Goal: Communication & Community: Connect with others

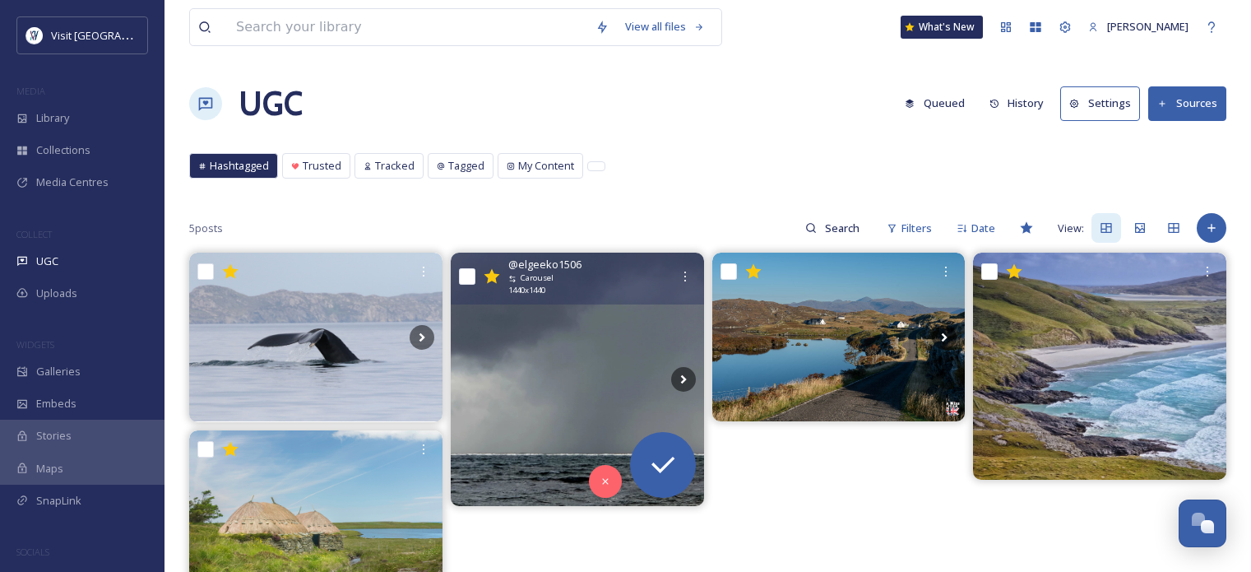
scroll to position [82, 0]
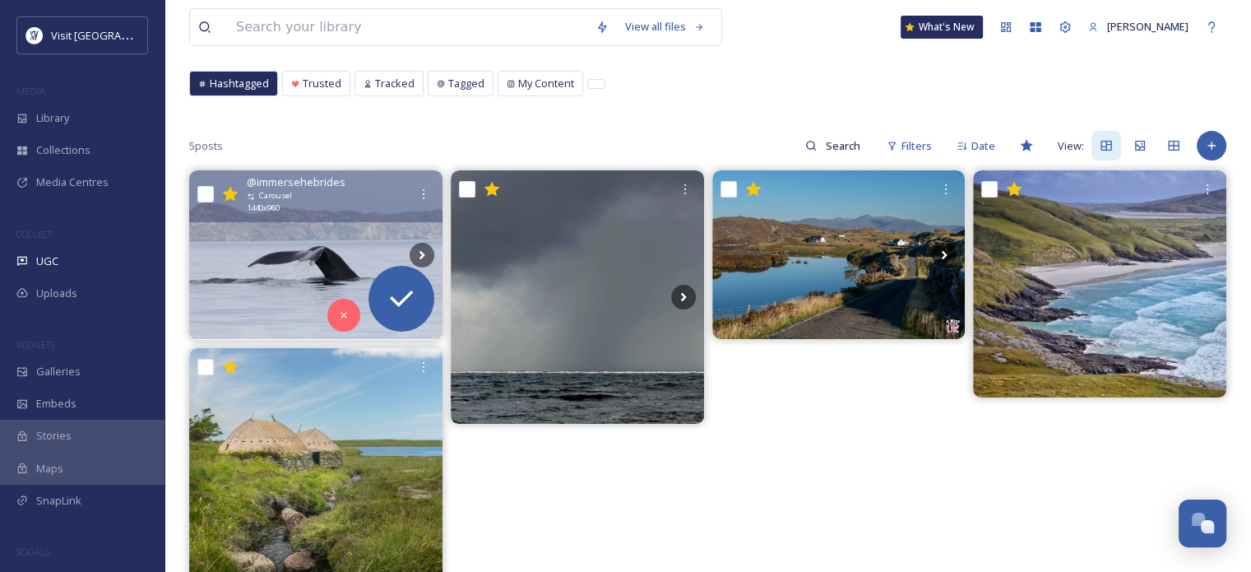
click at [334, 227] on img at bounding box center [315, 254] width 253 height 169
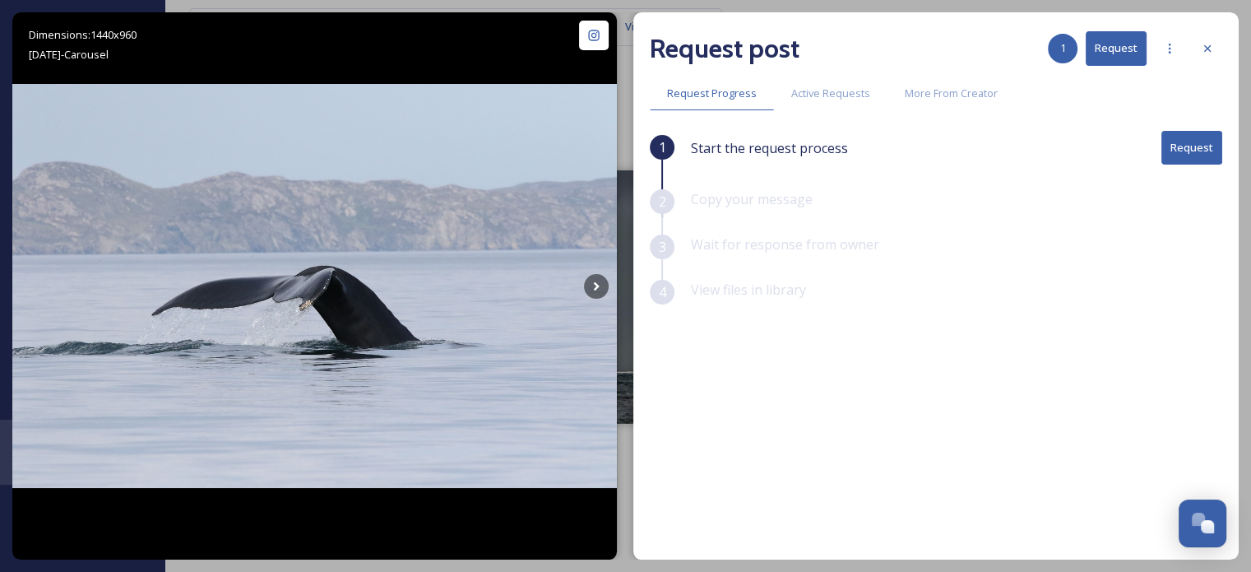
click at [1204, 150] on button "Request" at bounding box center [1191, 148] width 61 height 34
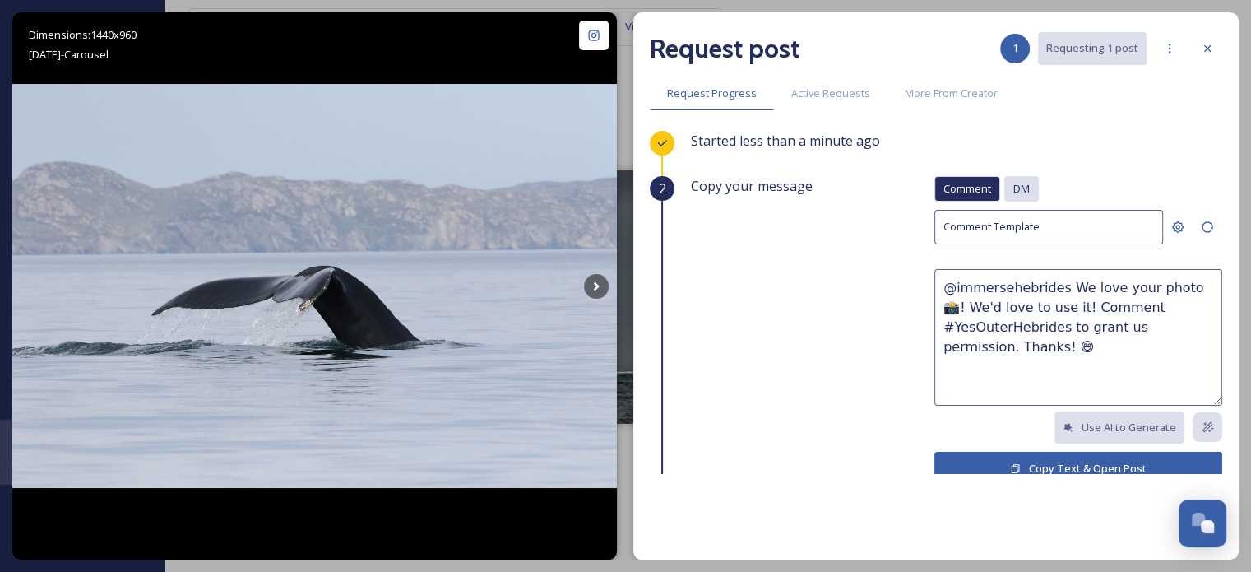
click at [1013, 181] on span "DM" at bounding box center [1021, 189] width 16 height 16
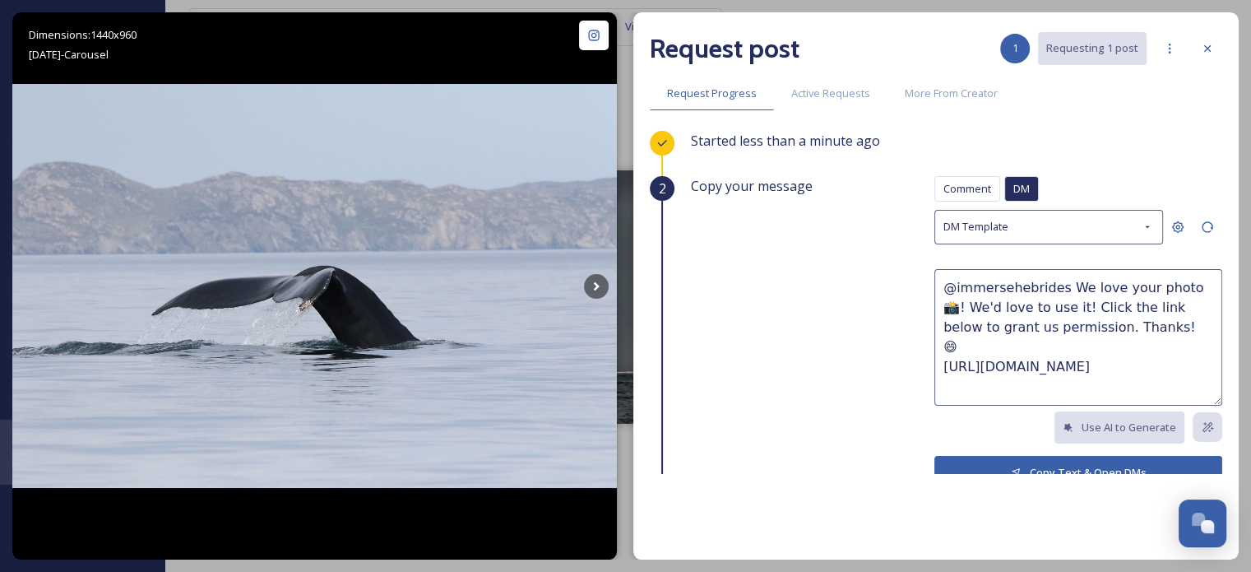
click at [1035, 464] on button "Copy Text & Open DMs" at bounding box center [1078, 473] width 288 height 34
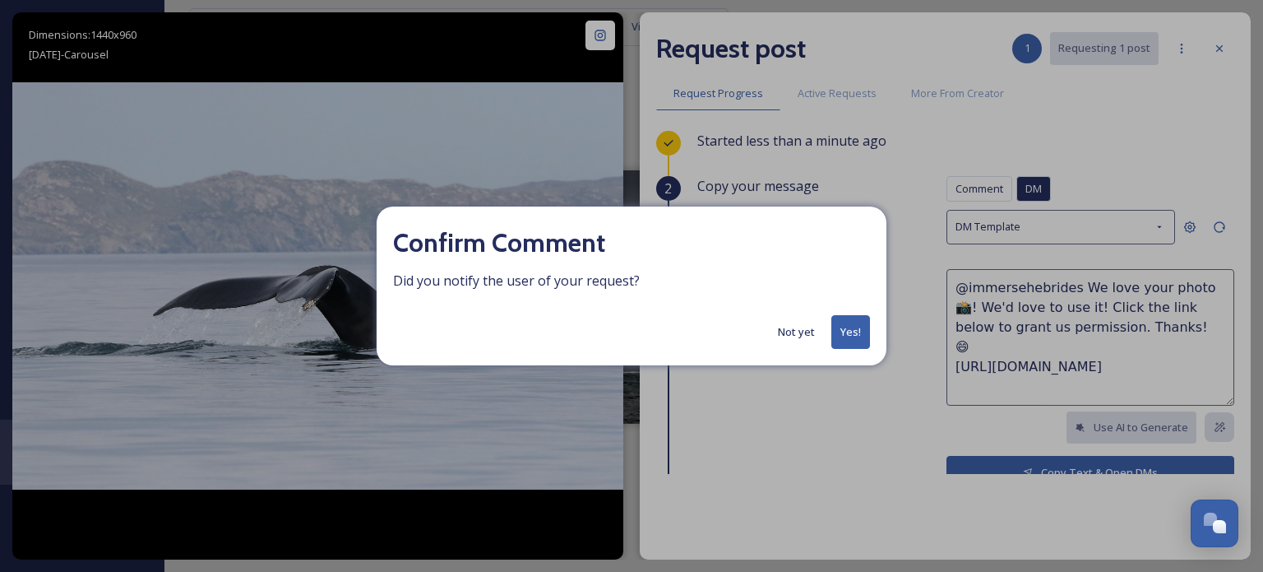
click at [859, 328] on button "Yes!" at bounding box center [850, 332] width 39 height 34
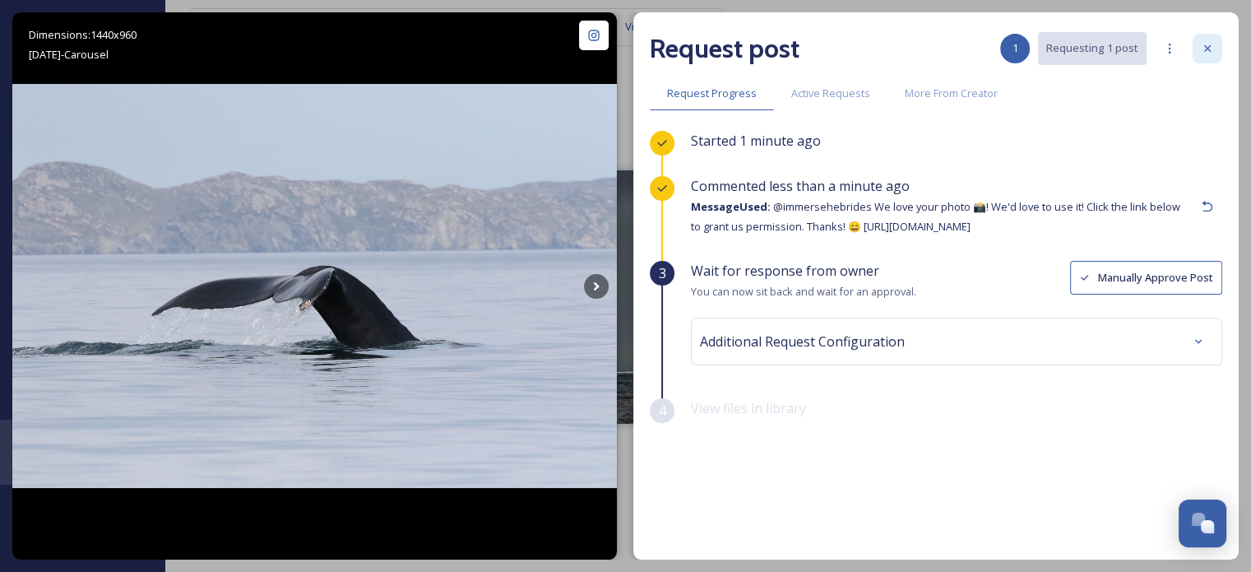
click at [1207, 49] on icon at bounding box center [1207, 48] width 7 height 7
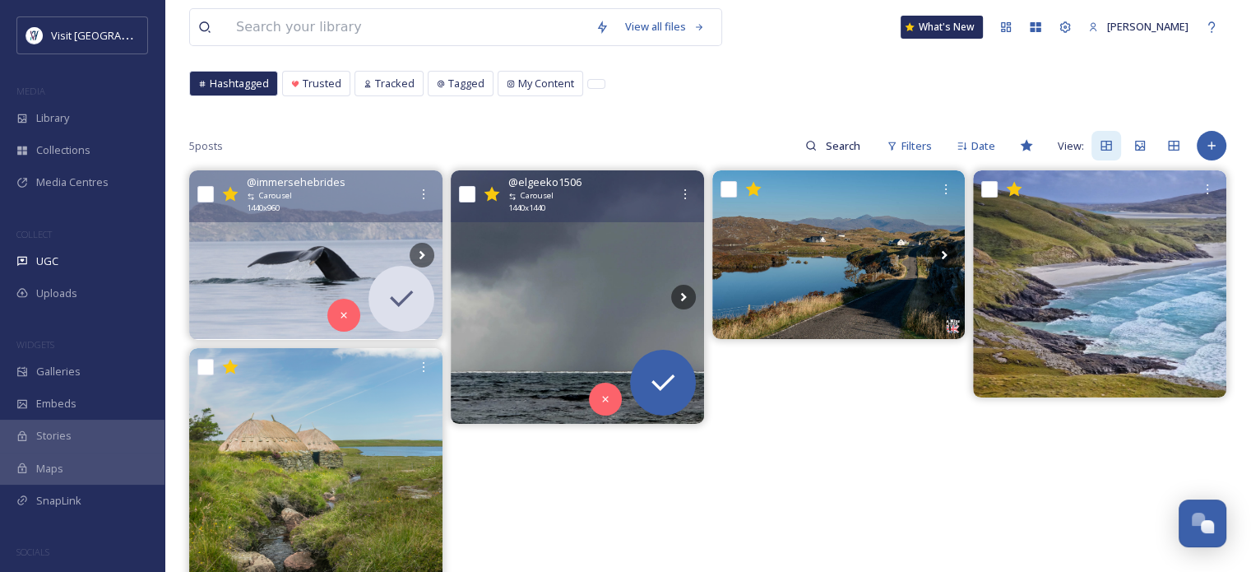
click at [626, 252] on img at bounding box center [577, 296] width 253 height 253
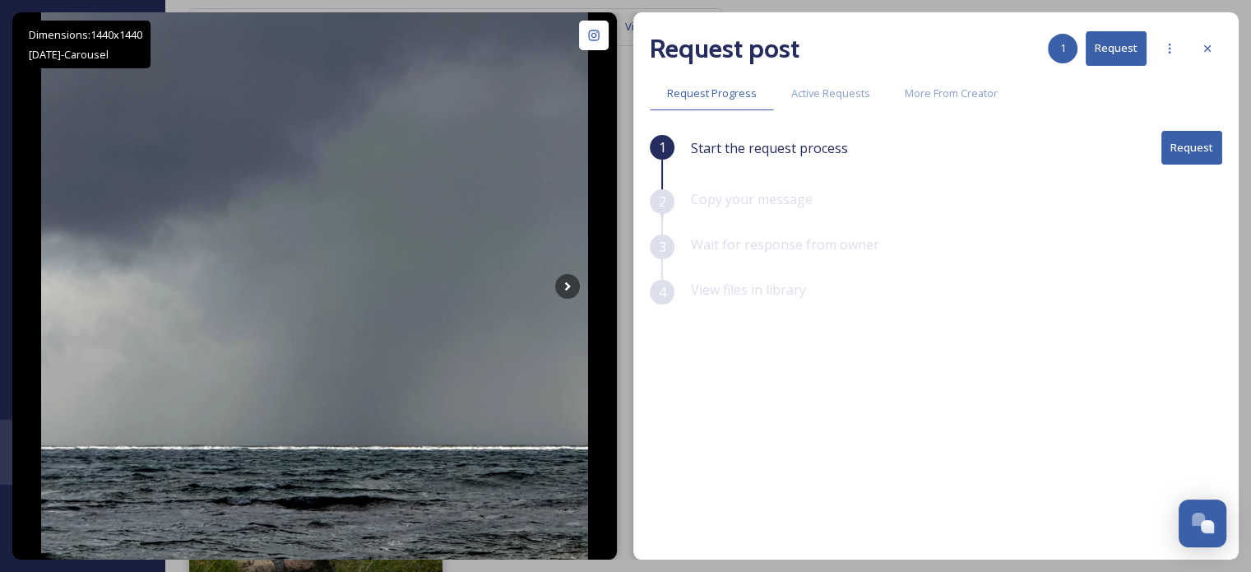
click at [1193, 141] on button "Request" at bounding box center [1191, 148] width 61 height 34
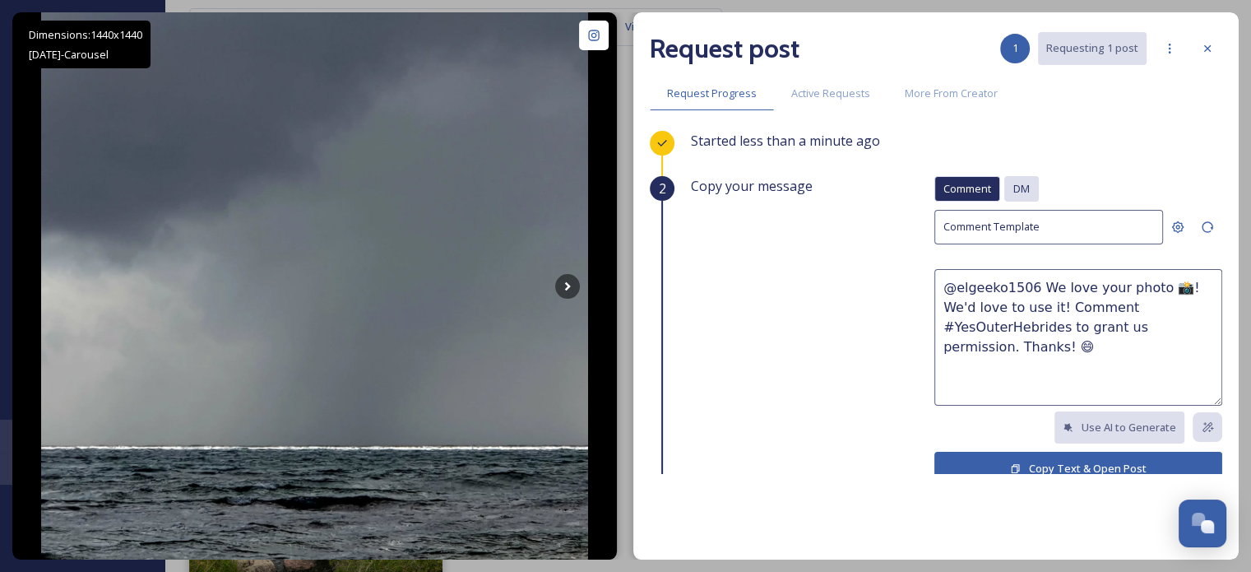
click at [1013, 192] on span "DM" at bounding box center [1021, 189] width 16 height 16
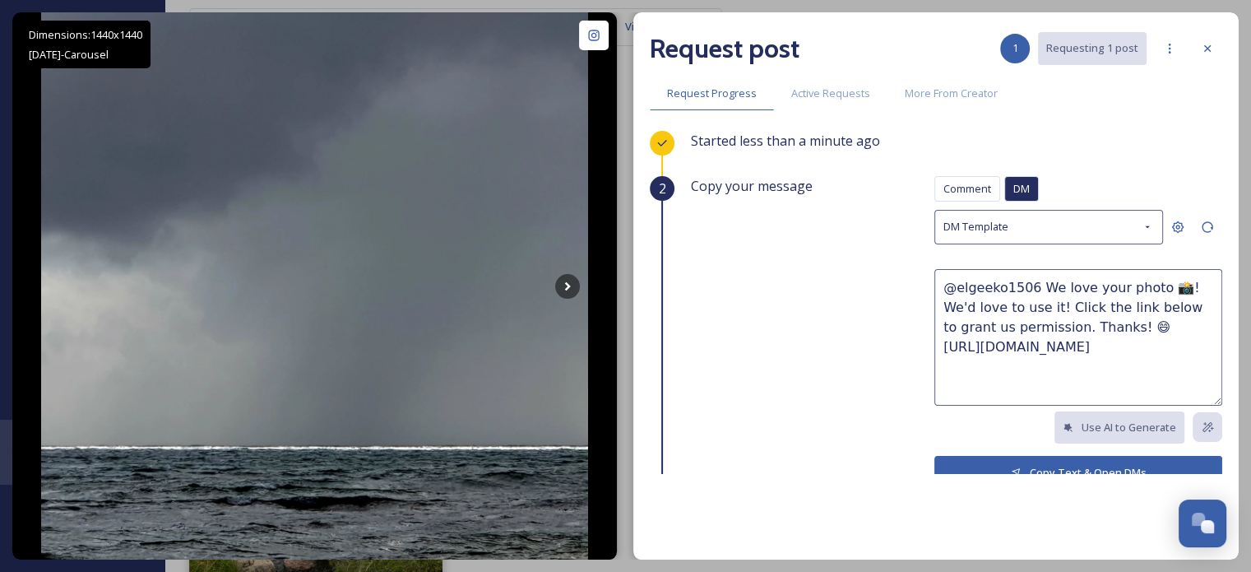
click at [1003, 460] on button "Copy Text & Open DMs" at bounding box center [1078, 473] width 288 height 34
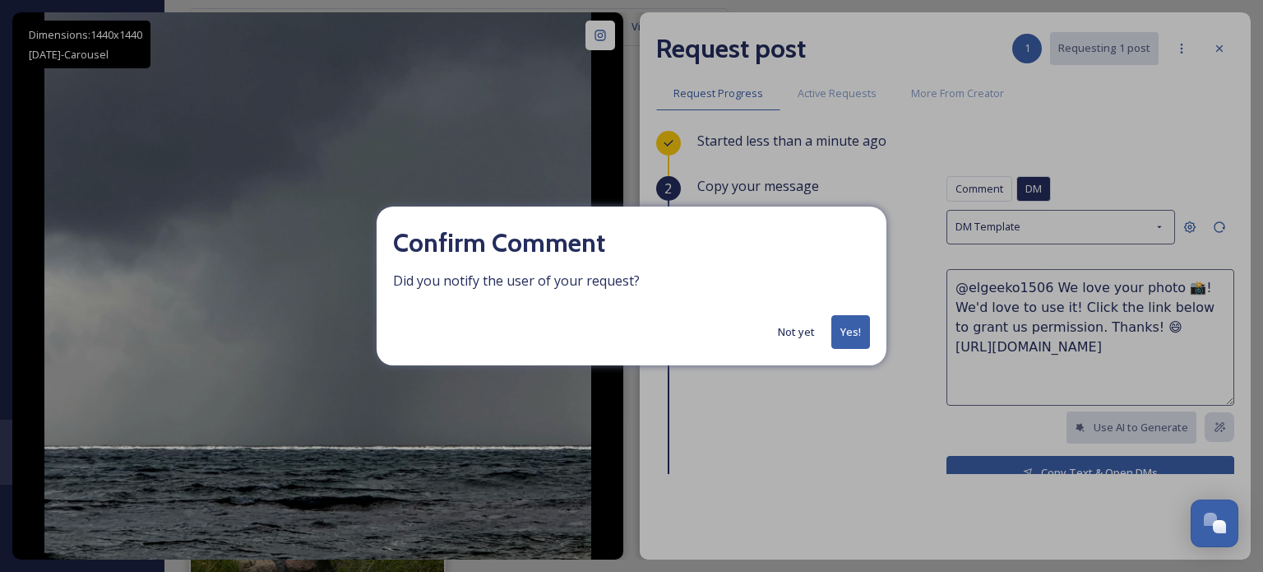
click at [856, 326] on button "Yes!" at bounding box center [850, 332] width 39 height 34
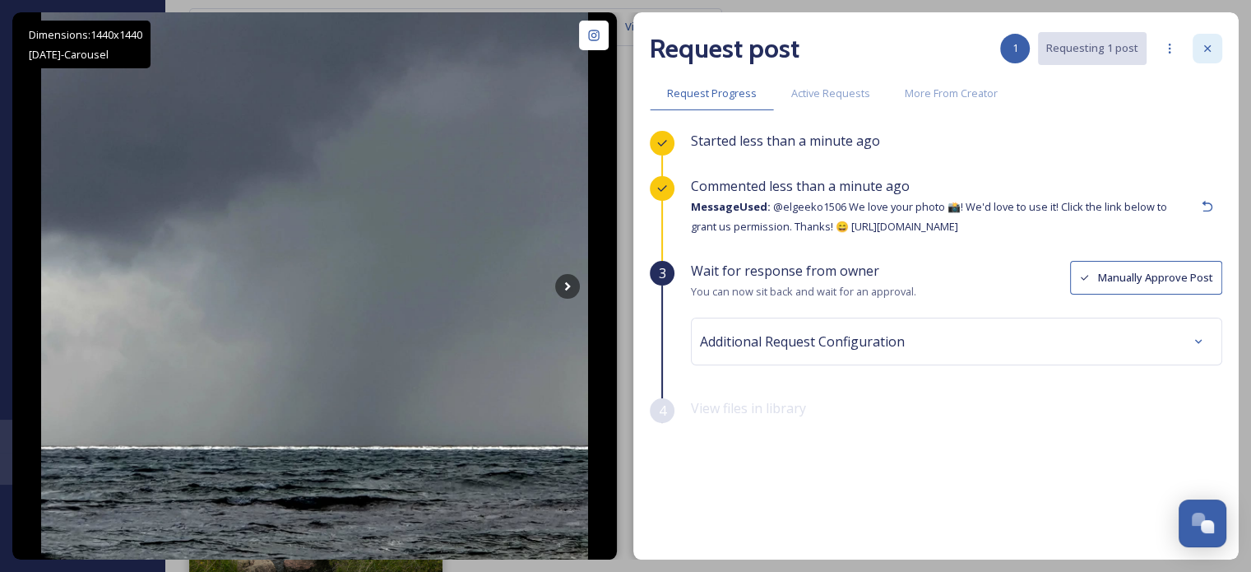
click at [1207, 51] on icon at bounding box center [1207, 48] width 13 height 13
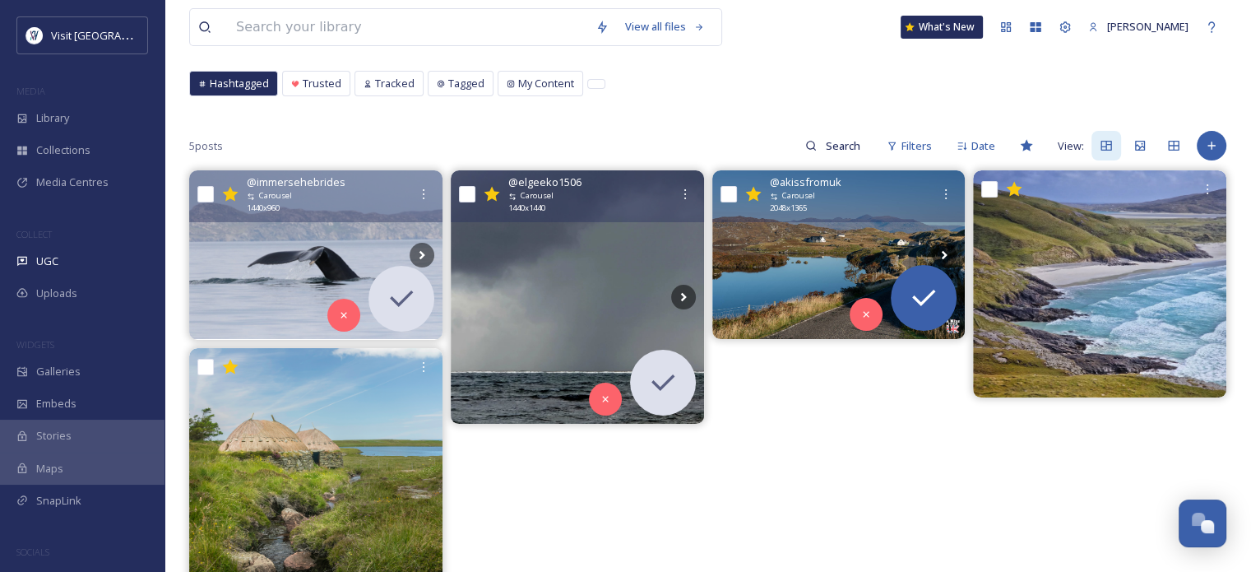
click at [776, 285] on img at bounding box center [838, 254] width 253 height 169
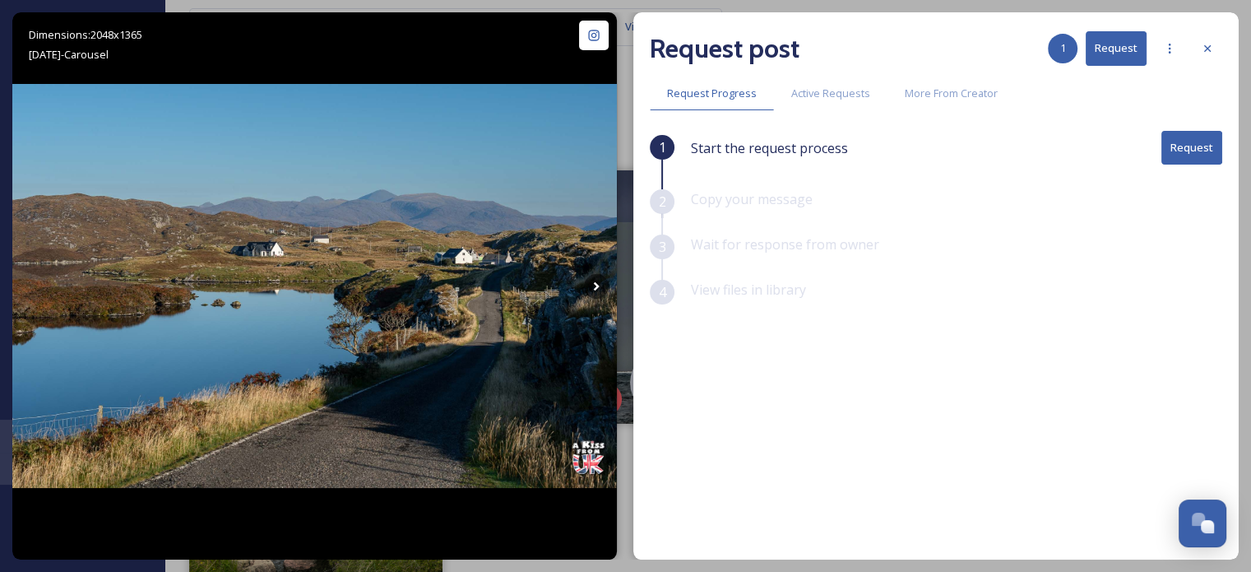
click at [1192, 143] on button "Request" at bounding box center [1191, 148] width 61 height 34
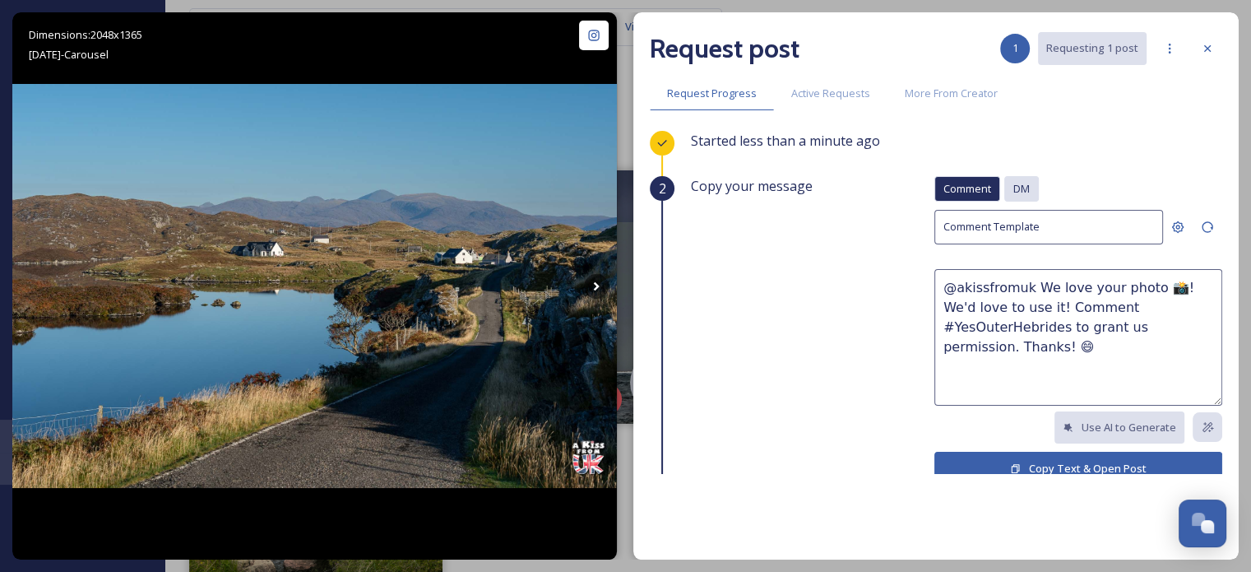
click at [1013, 187] on span "DM" at bounding box center [1021, 189] width 16 height 16
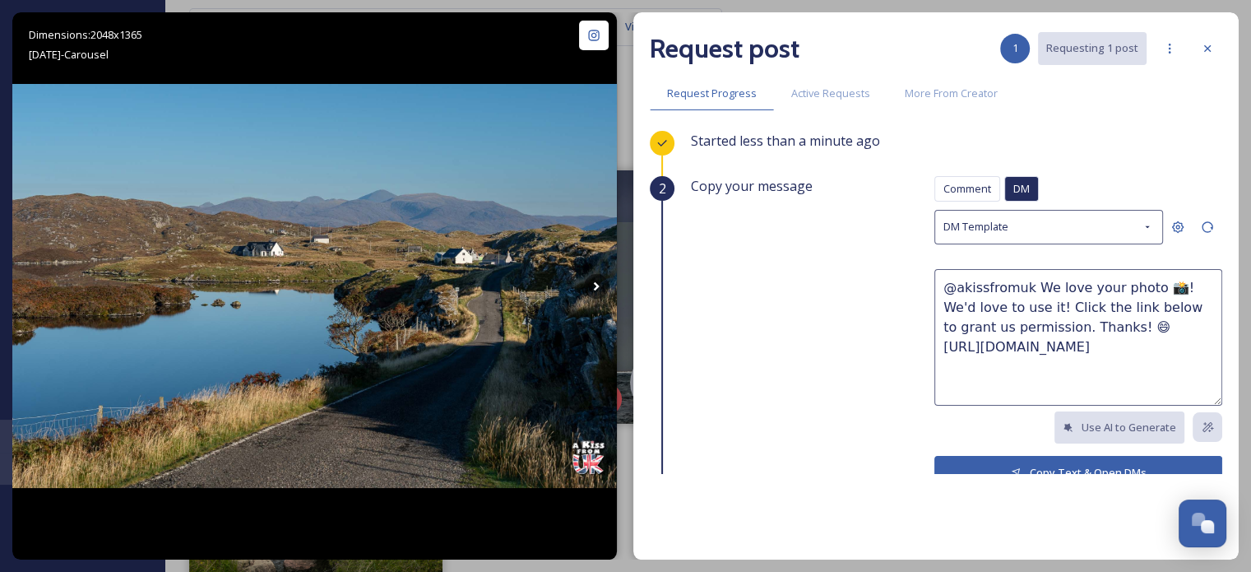
click at [1007, 463] on button "Copy Text & Open DMs" at bounding box center [1078, 473] width 288 height 34
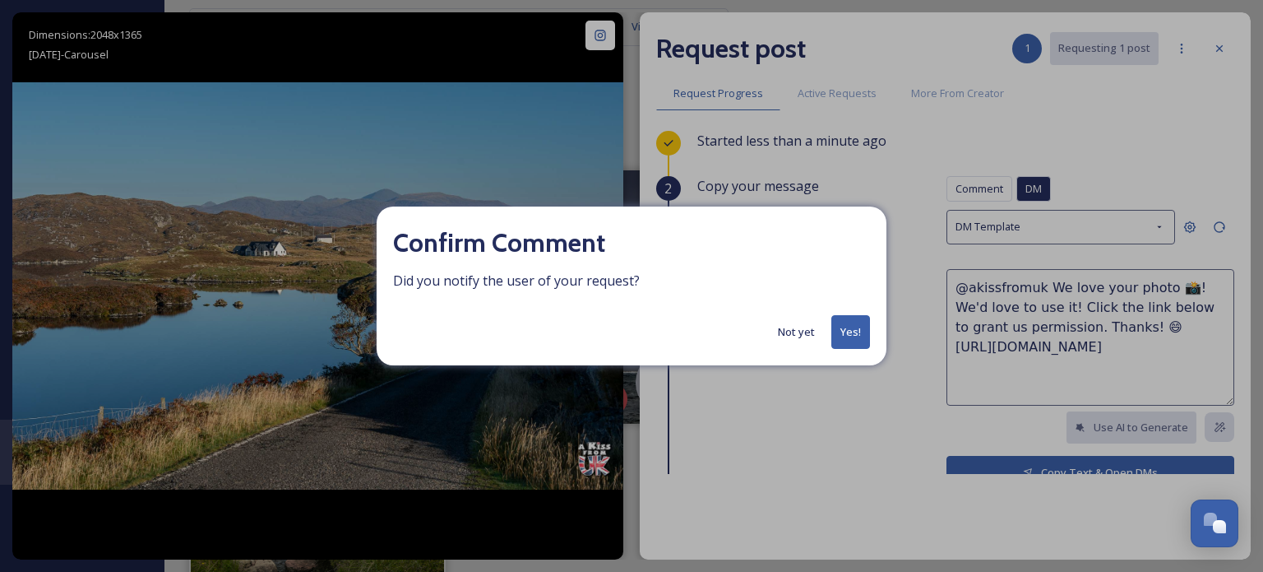
click at [841, 327] on button "Yes!" at bounding box center [850, 332] width 39 height 34
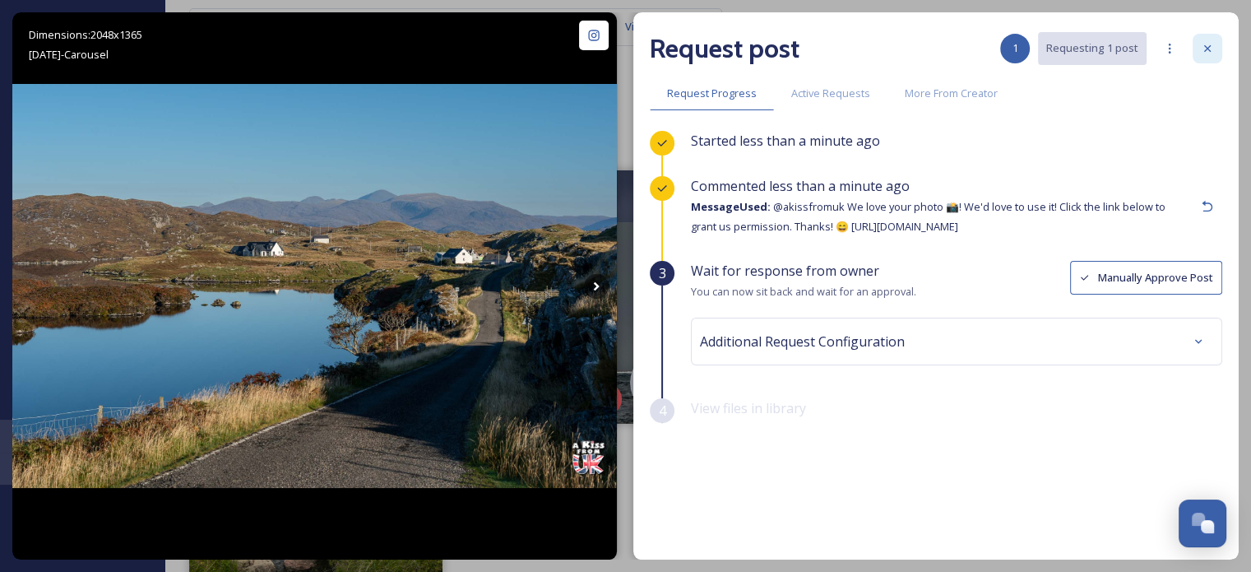
click at [1206, 46] on icon at bounding box center [1207, 48] width 13 height 13
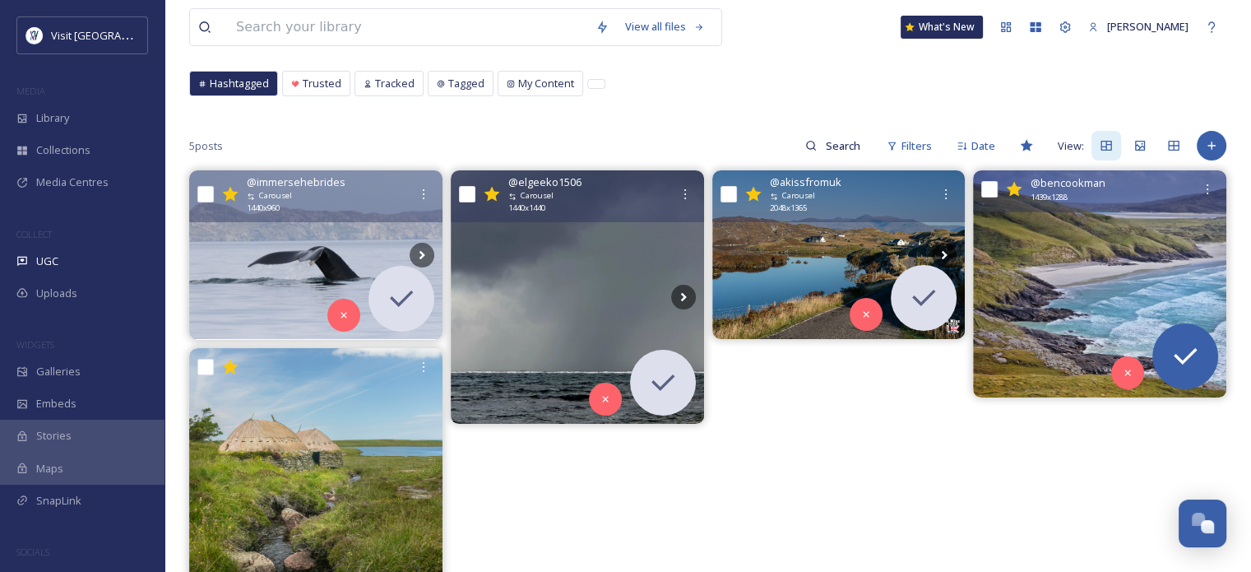
click at [1139, 305] on img at bounding box center [1099, 283] width 253 height 226
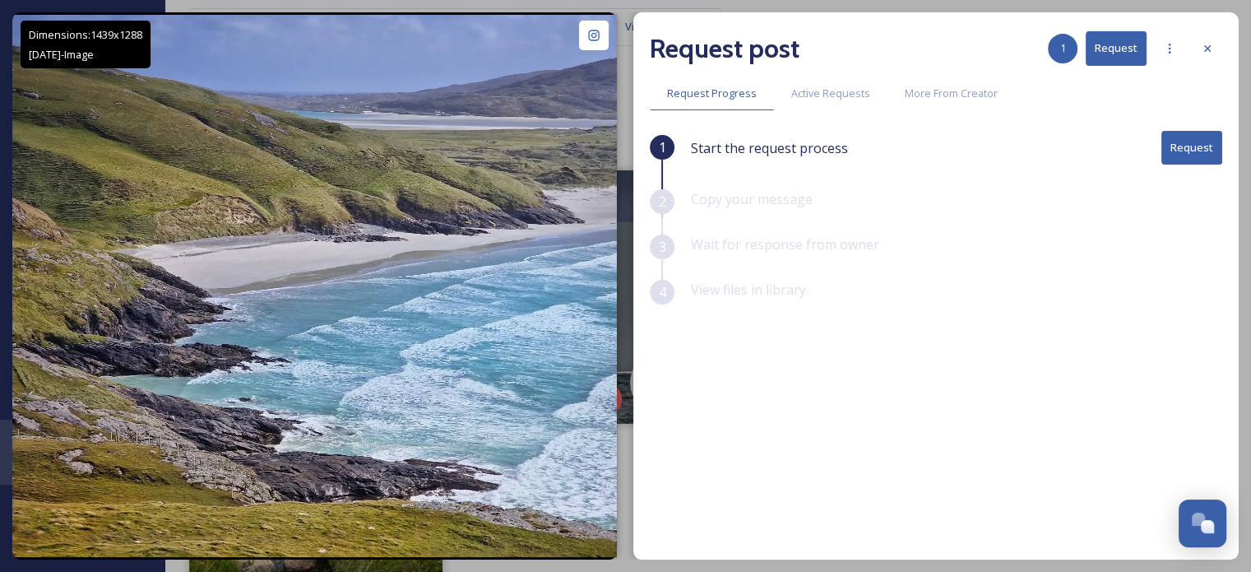
click at [1199, 142] on button "Request" at bounding box center [1191, 148] width 61 height 34
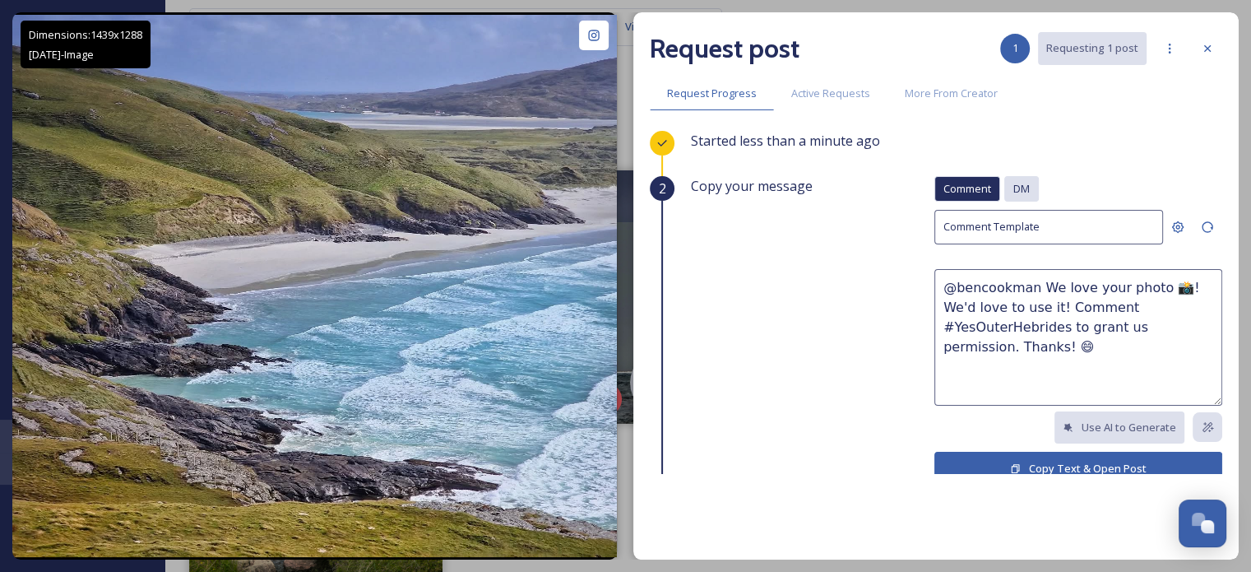
click at [1004, 181] on div "DM" at bounding box center [1021, 188] width 35 height 25
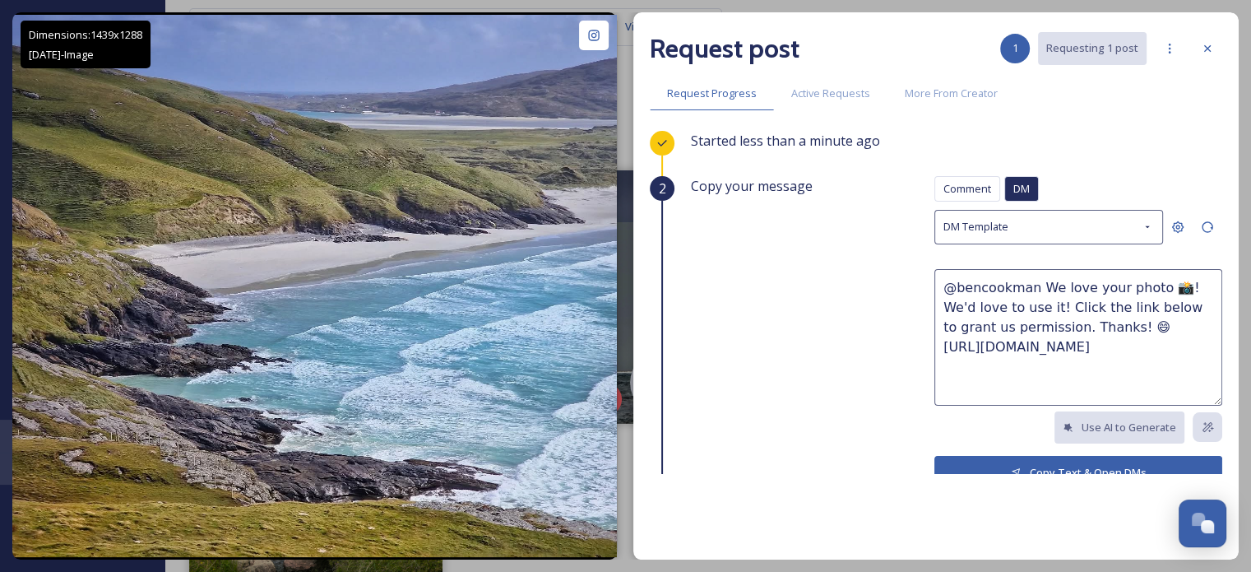
click at [1015, 465] on button "Copy Text & Open DMs" at bounding box center [1078, 473] width 288 height 34
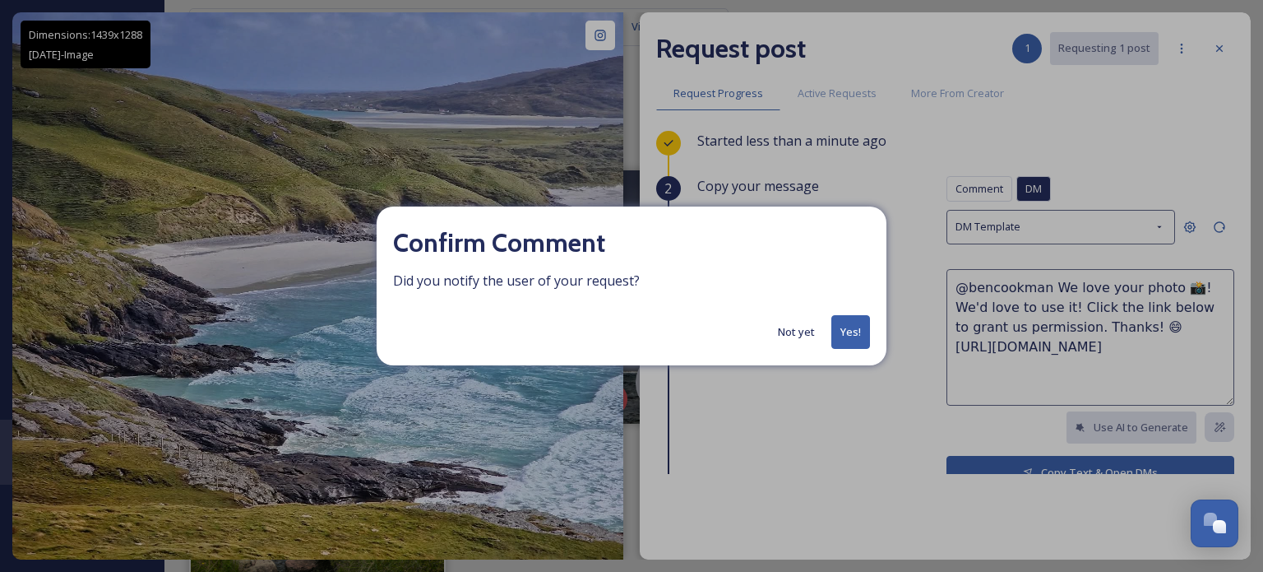
click at [845, 340] on button "Yes!" at bounding box center [850, 332] width 39 height 34
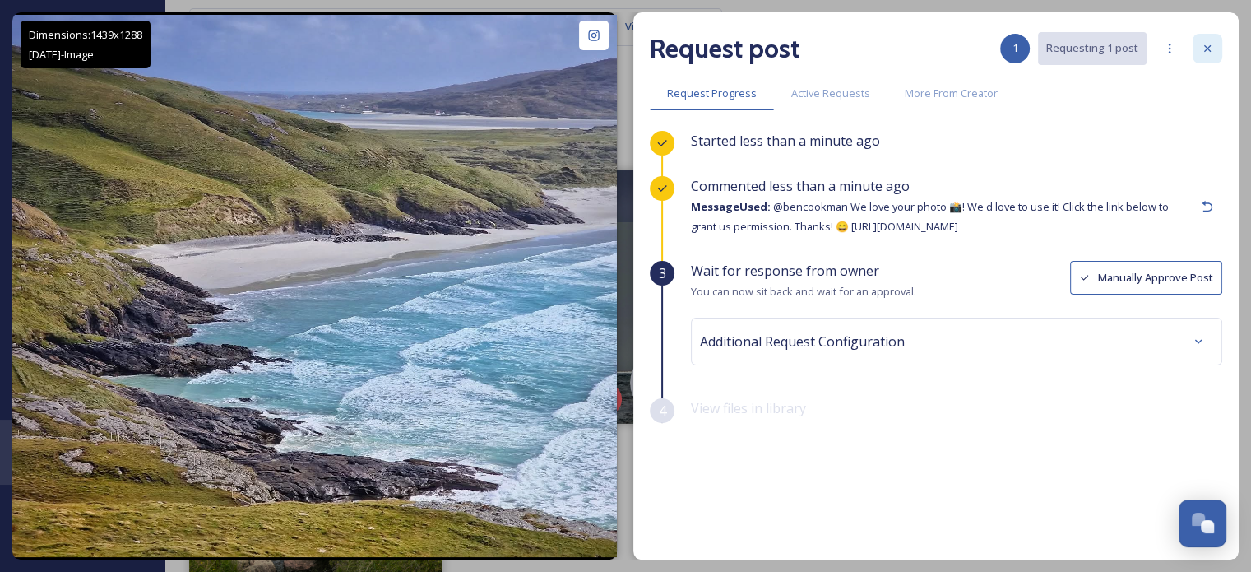
click at [1203, 57] on div at bounding box center [1207, 49] width 30 height 30
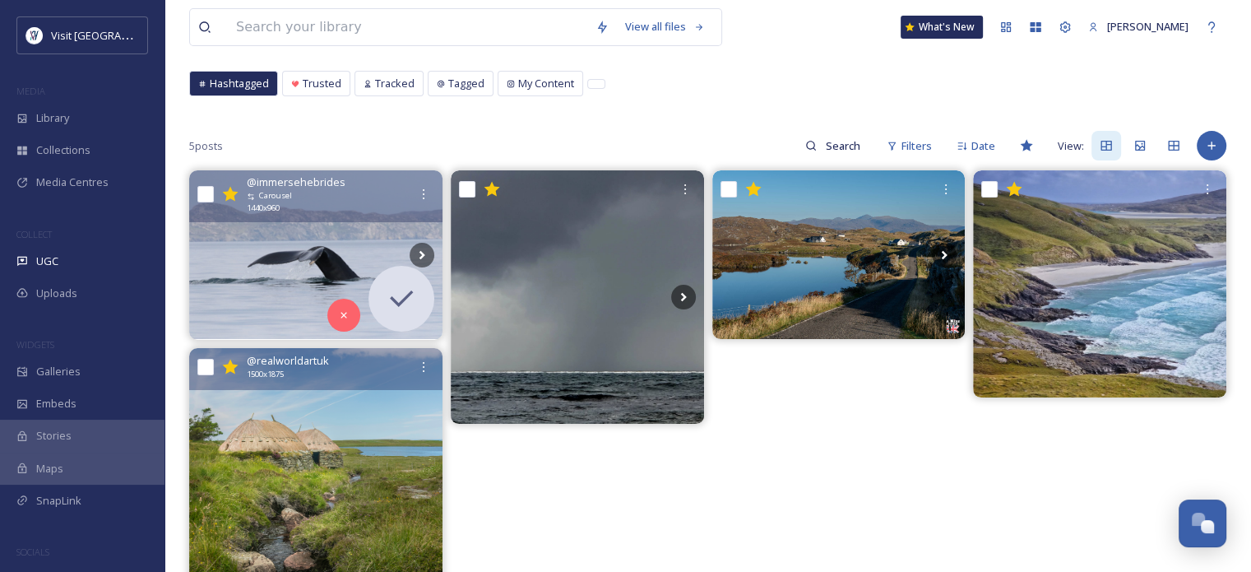
click at [381, 502] on img at bounding box center [315, 506] width 253 height 317
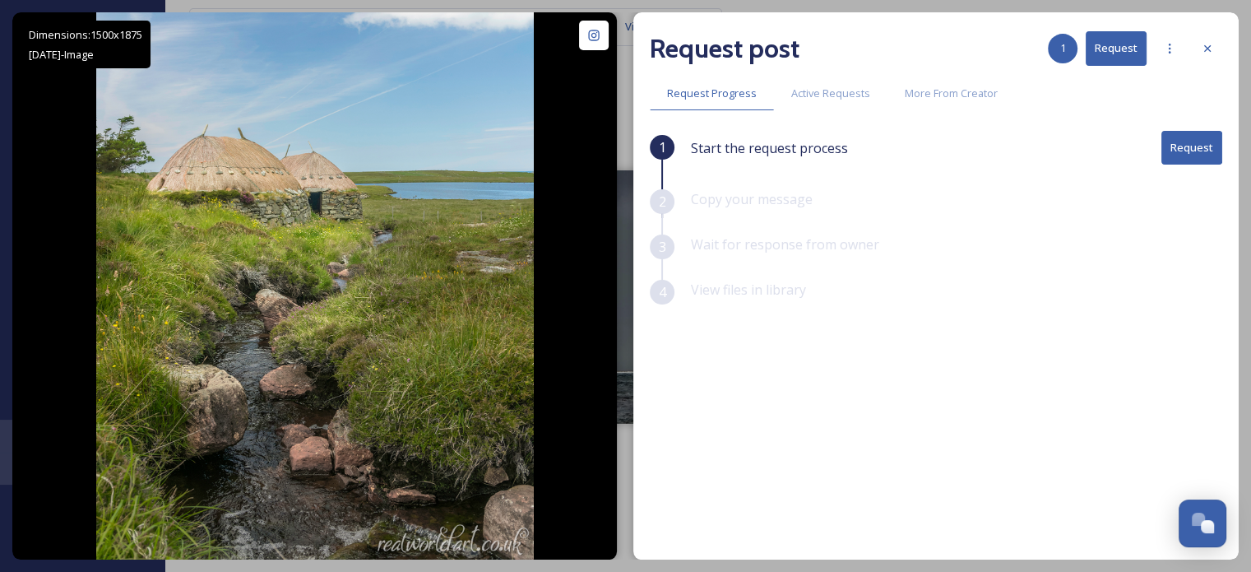
click at [1180, 155] on button "Request" at bounding box center [1191, 148] width 61 height 34
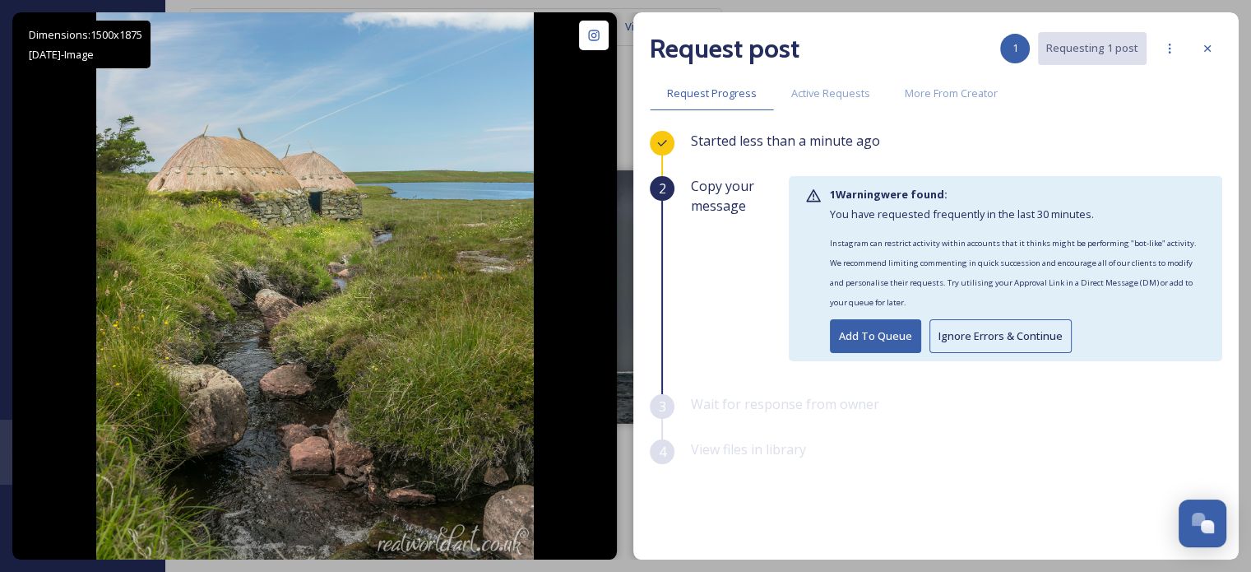
click at [1046, 328] on button "Ignore Errors & Continue" at bounding box center [1000, 336] width 142 height 34
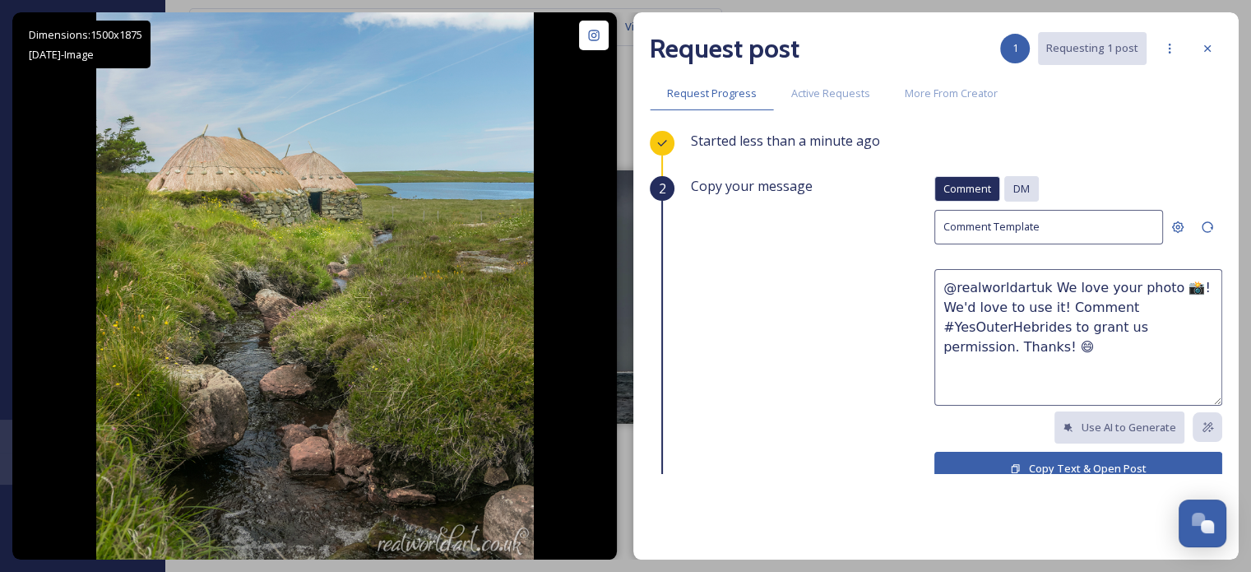
click at [1013, 188] on span "DM" at bounding box center [1021, 189] width 16 height 16
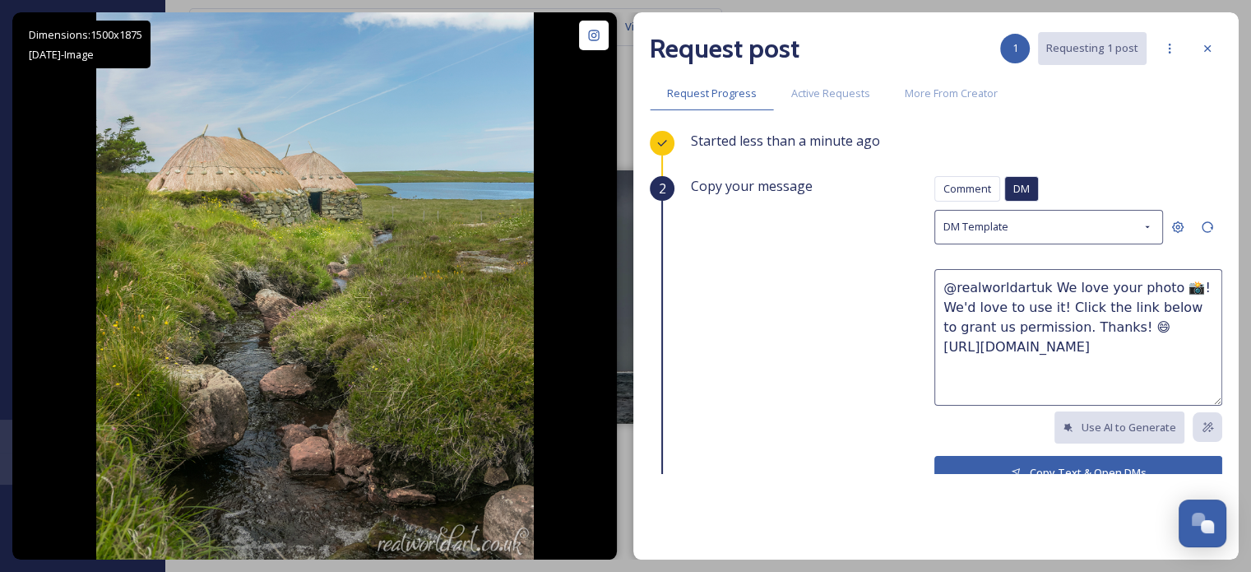
click at [1065, 463] on button "Copy Text & Open DMs" at bounding box center [1078, 473] width 288 height 34
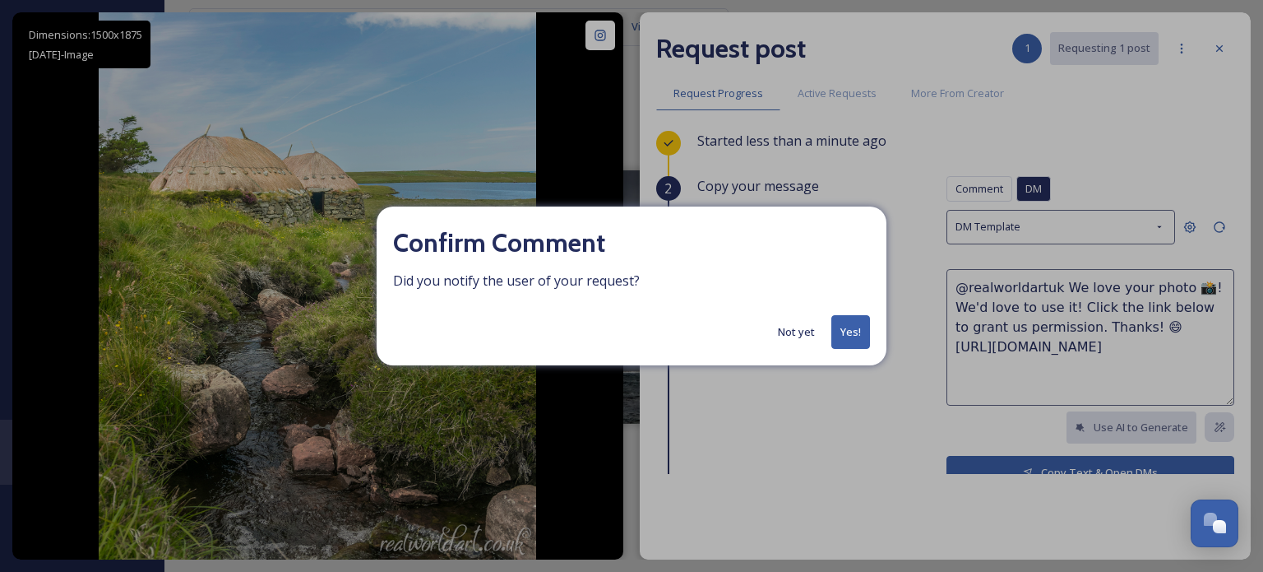
click at [882, 331] on div "Confirm Comment Did you notify the user of your request? Not yet Yes!" at bounding box center [632, 285] width 510 height 159
click at [867, 329] on button "Yes!" at bounding box center [850, 332] width 39 height 34
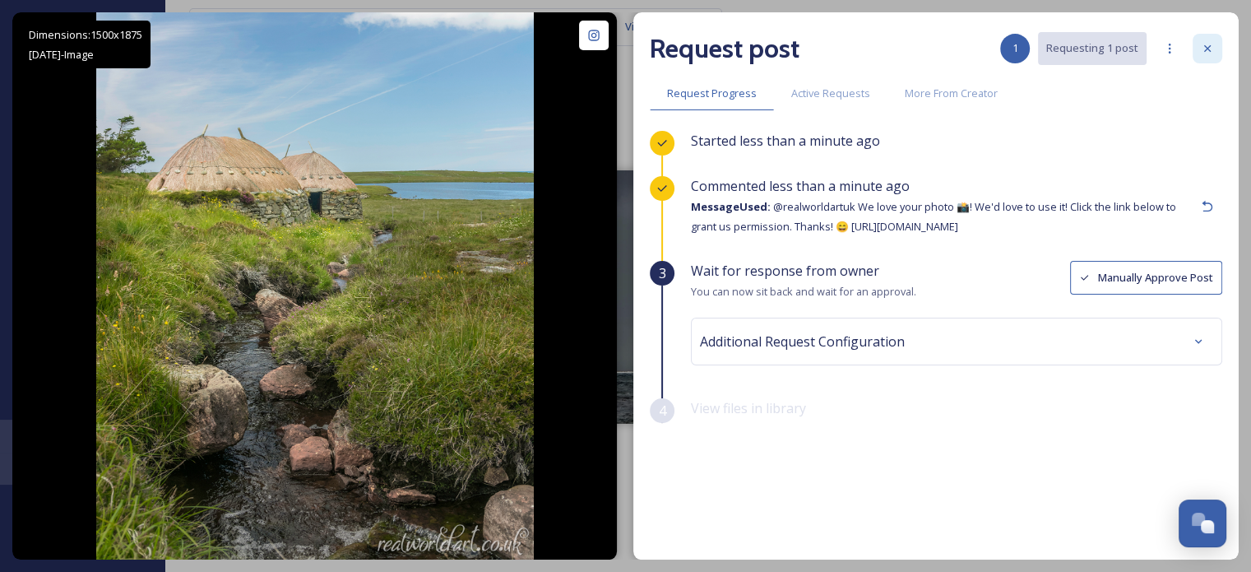
click at [1206, 45] on icon at bounding box center [1207, 48] width 13 height 13
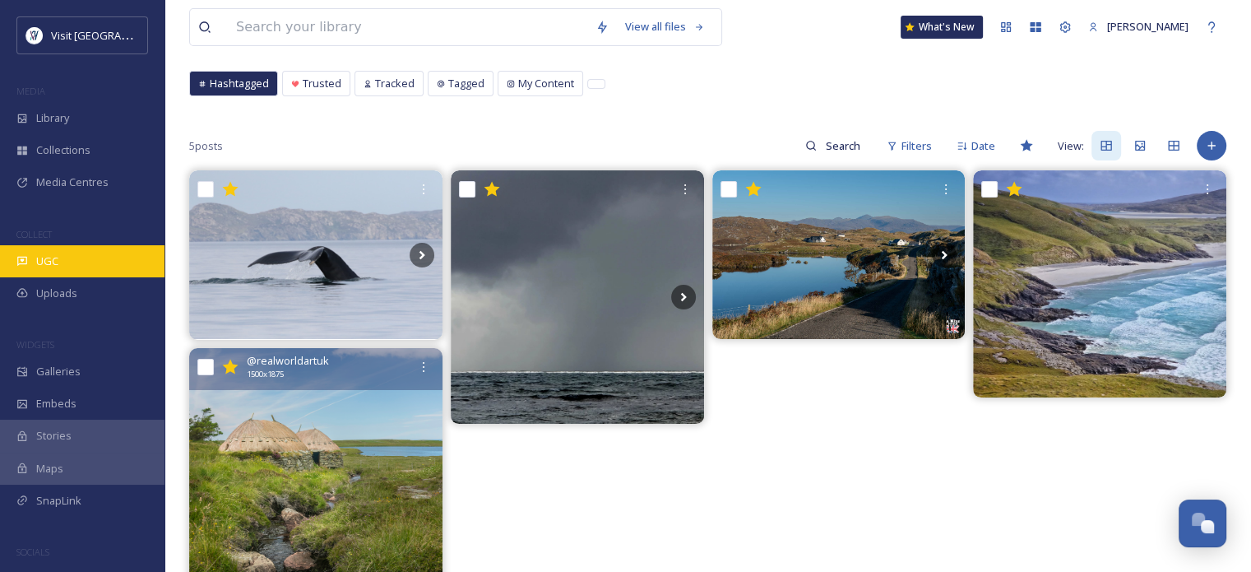
click at [44, 249] on div "UGC" at bounding box center [82, 261] width 164 height 32
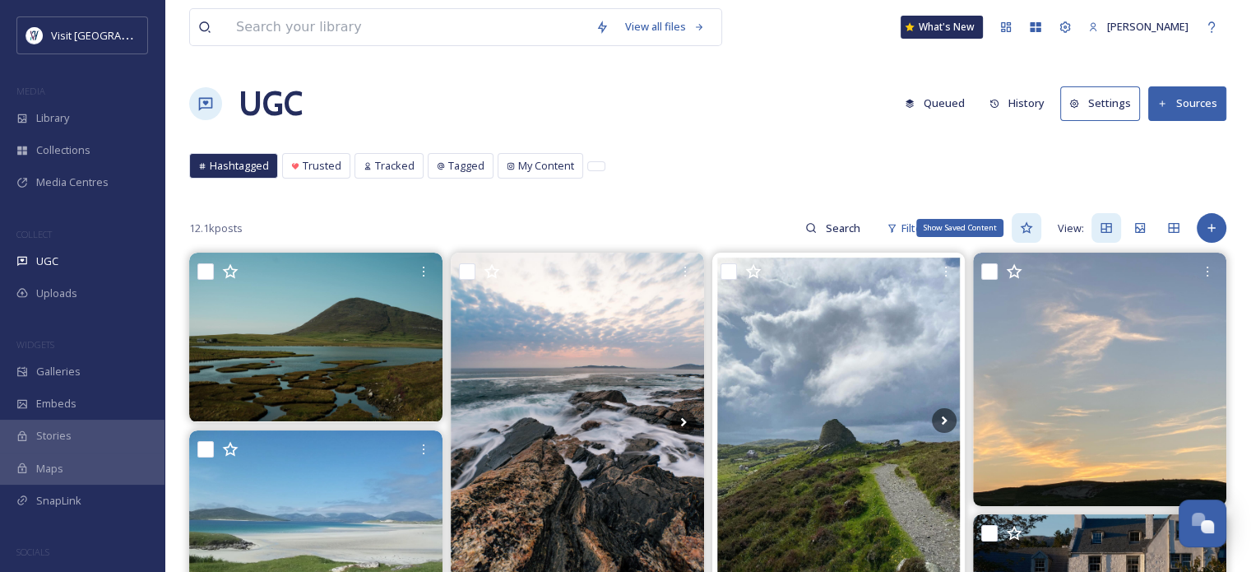
click at [1030, 226] on icon at bounding box center [1026, 228] width 12 height 12
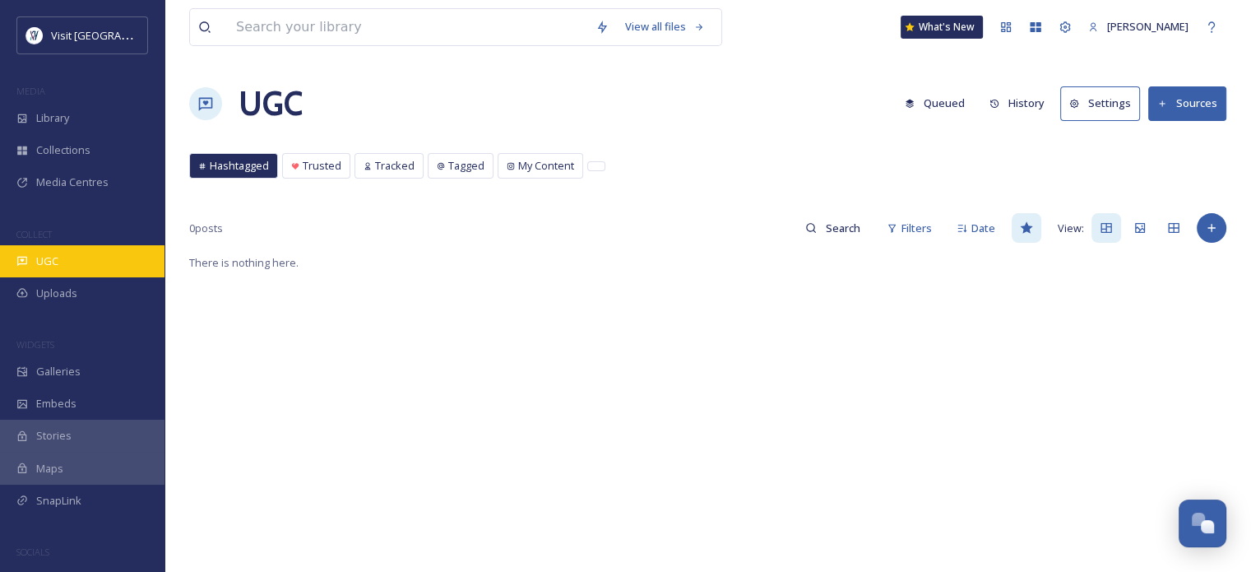
click at [92, 260] on div "UGC" at bounding box center [82, 261] width 164 height 32
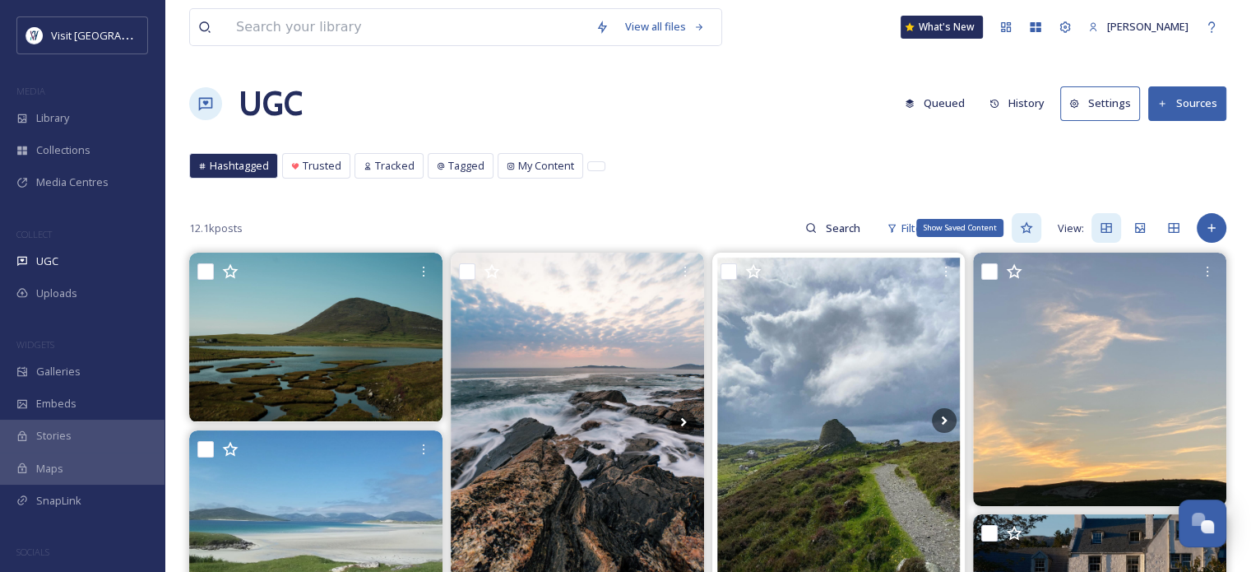
click at [1026, 228] on icon at bounding box center [1026, 227] width 13 height 13
